Goal: Find specific page/section: Find specific page/section

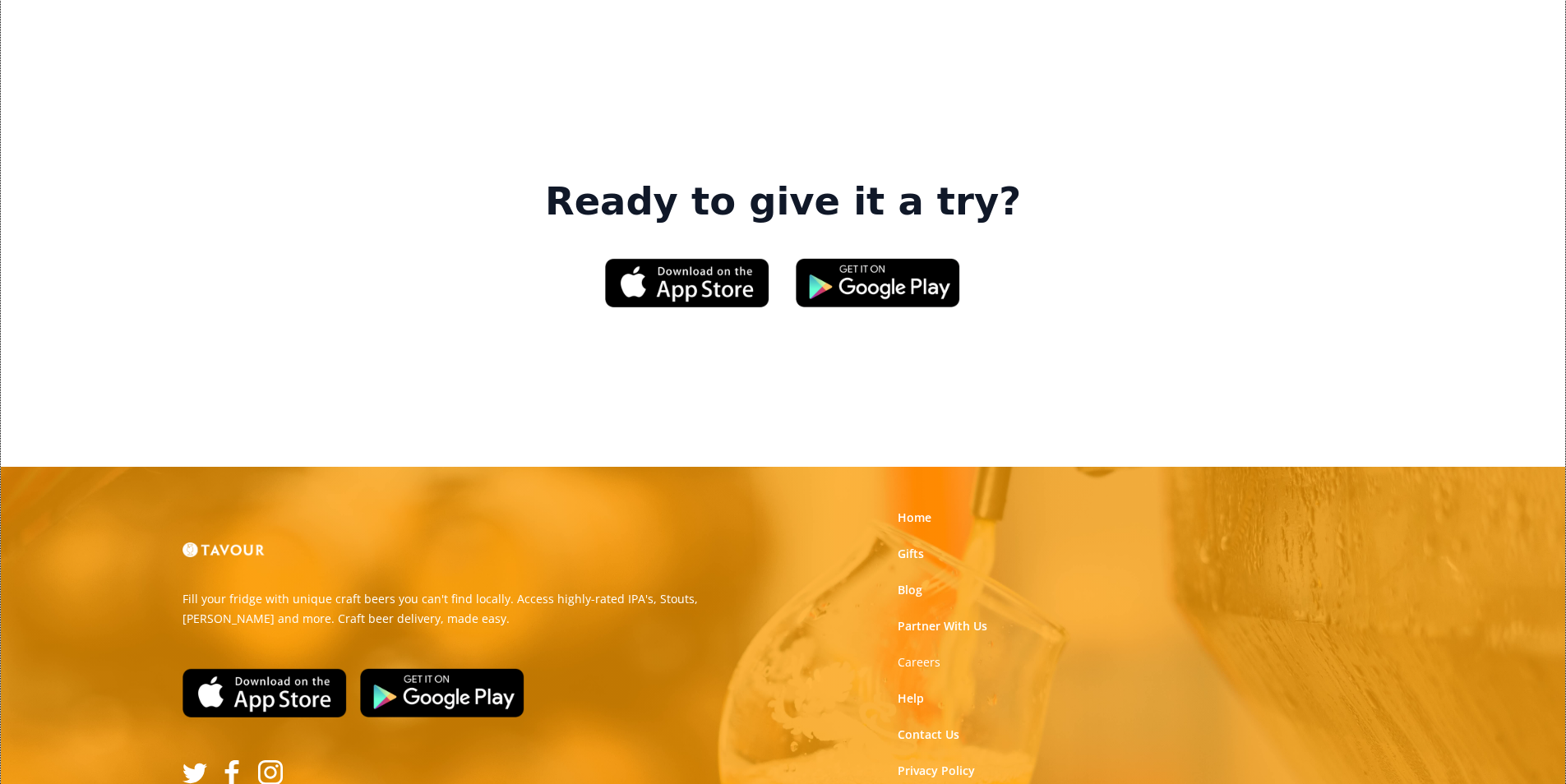
scroll to position [2486, 0]
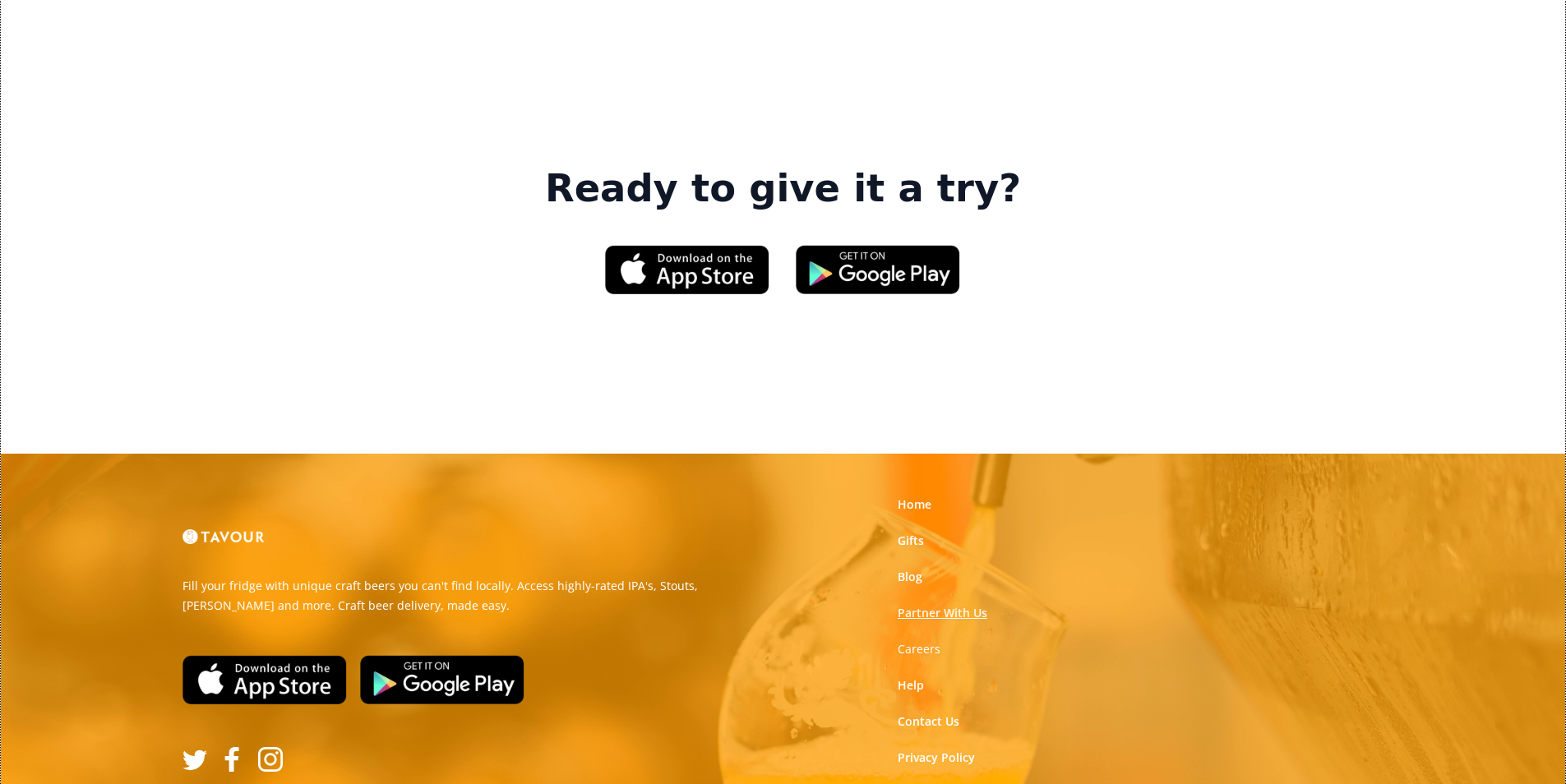
click at [932, 604] on link "Partner With Us" at bounding box center [942, 612] width 89 height 16
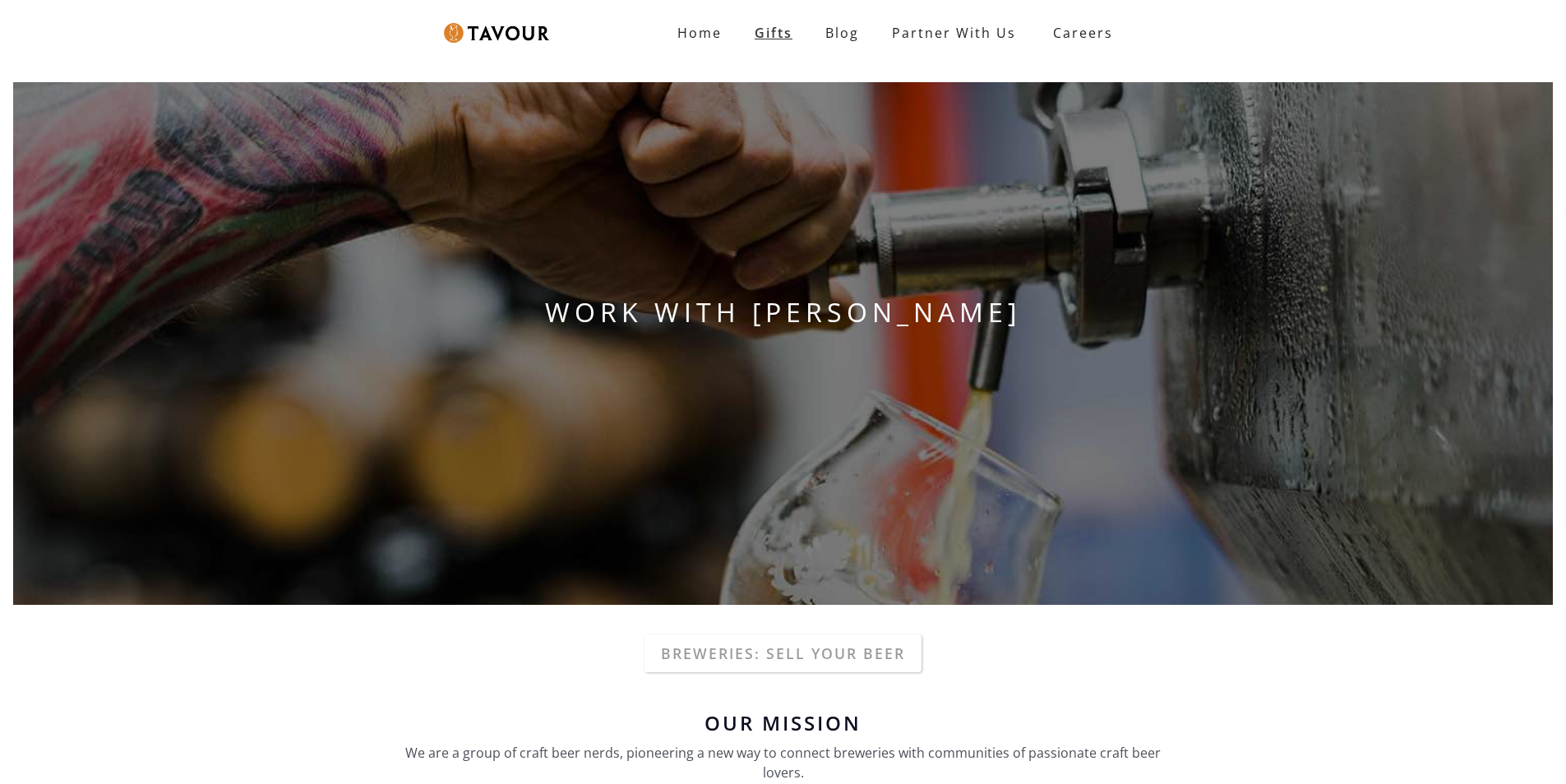
click at [807, 42] on link "Gifts" at bounding box center [773, 33] width 70 height 33
